Goal: Task Accomplishment & Management: Manage account settings

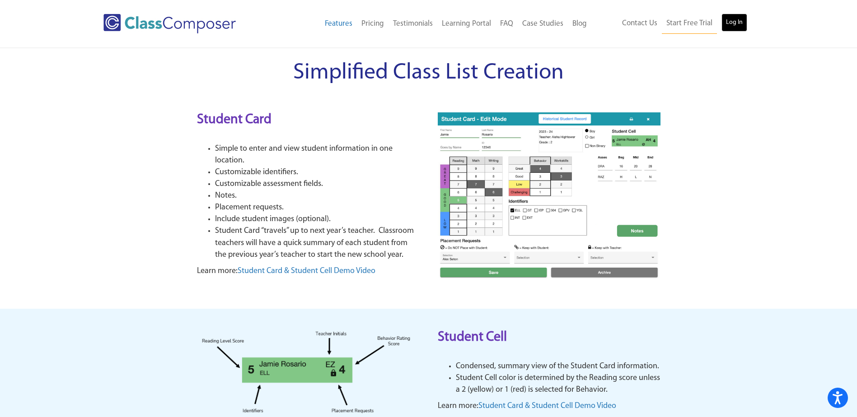
click at [747, 22] on link "Log In" at bounding box center [734, 23] width 26 height 18
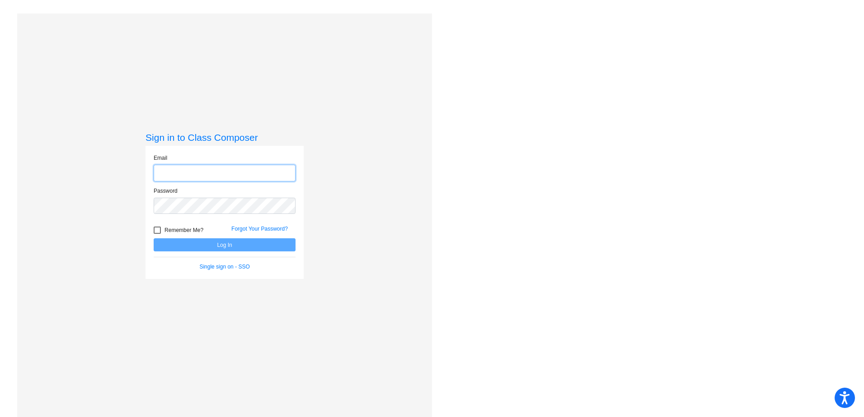
type input "Eden.hertig@k12.wv.us"
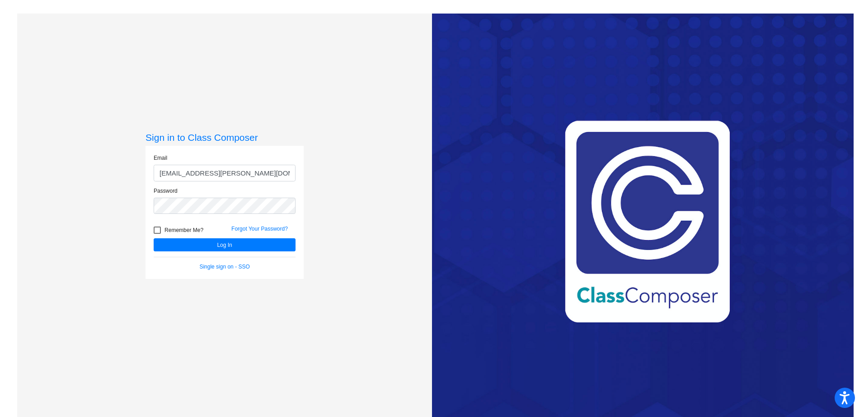
click at [184, 329] on div "Sign in to Class Composer Email Eden.hertig@k12.wv.us Password Remember Me? For…" at bounding box center [224, 222] width 415 height 417
click at [241, 248] on button "Log In" at bounding box center [225, 245] width 142 height 13
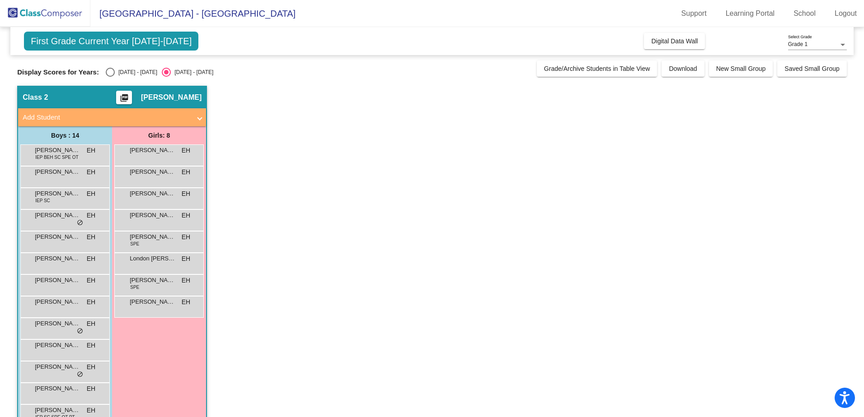
click at [115, 75] on div "2024 - 2025" at bounding box center [136, 72] width 42 height 8
click at [110, 77] on input "2024 - 2025" at bounding box center [110, 77] width 0 height 0
radio input "true"
